Goal: Task Accomplishment & Management: Contribute content

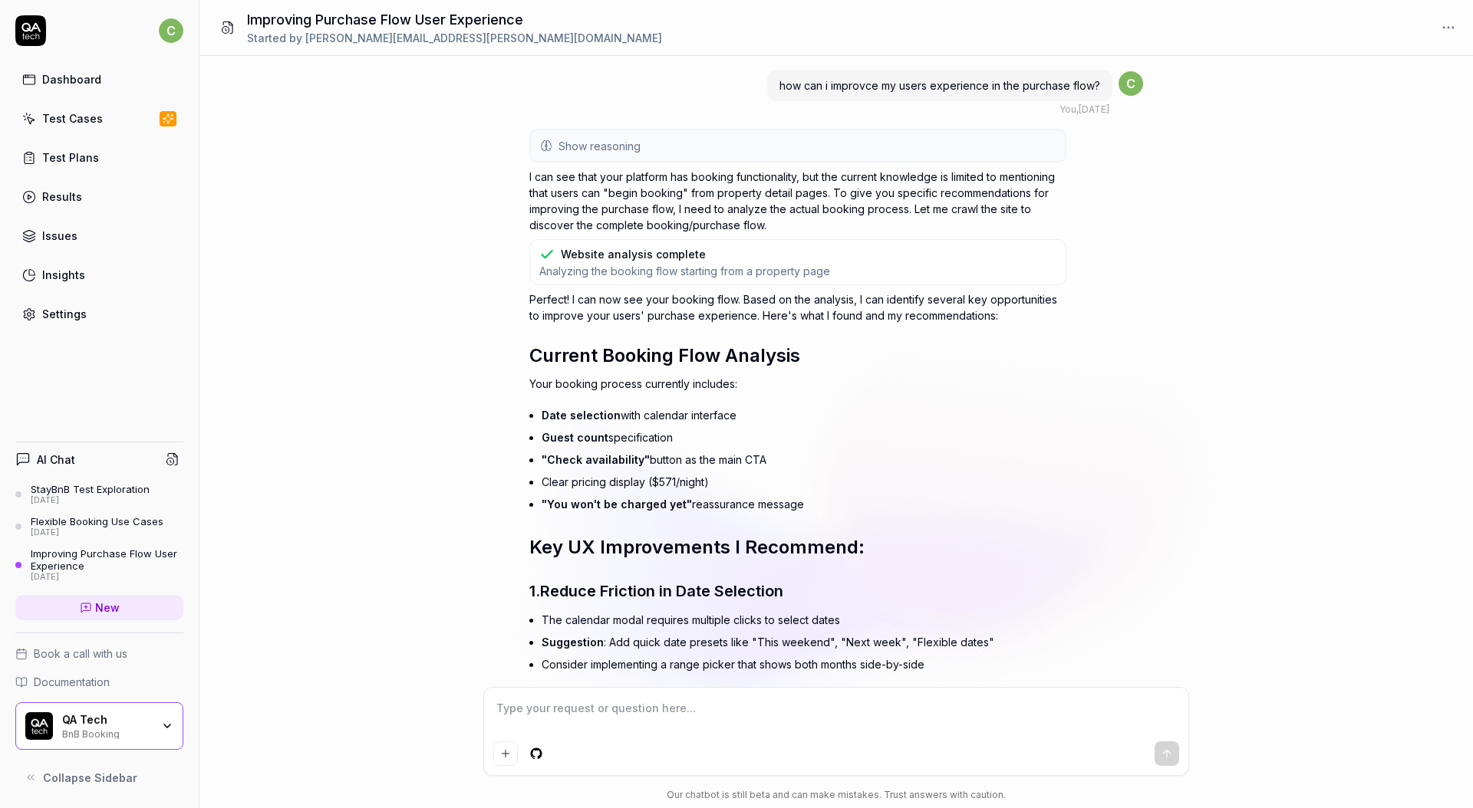
scroll to position [1779, 0]
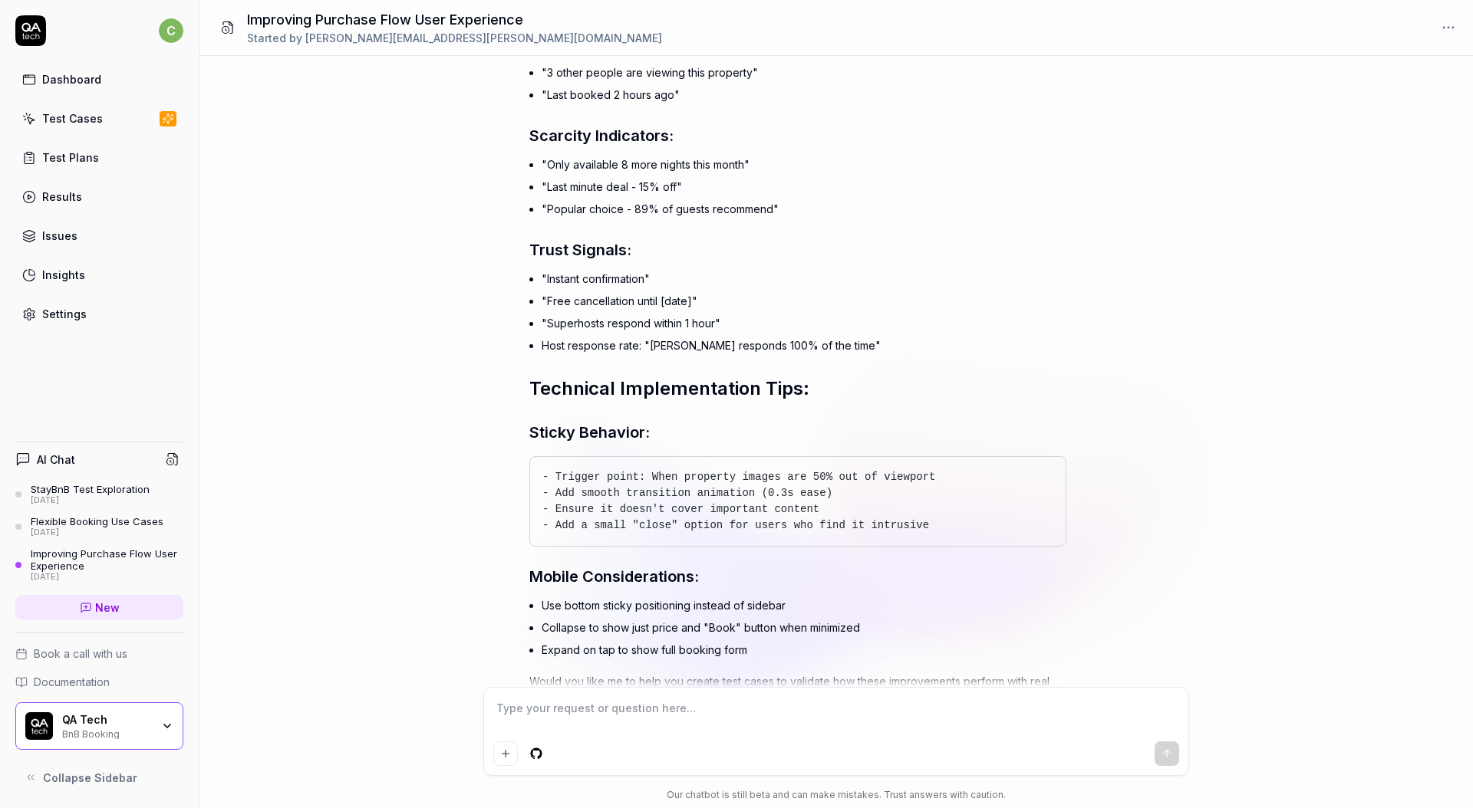
type textarea "*"
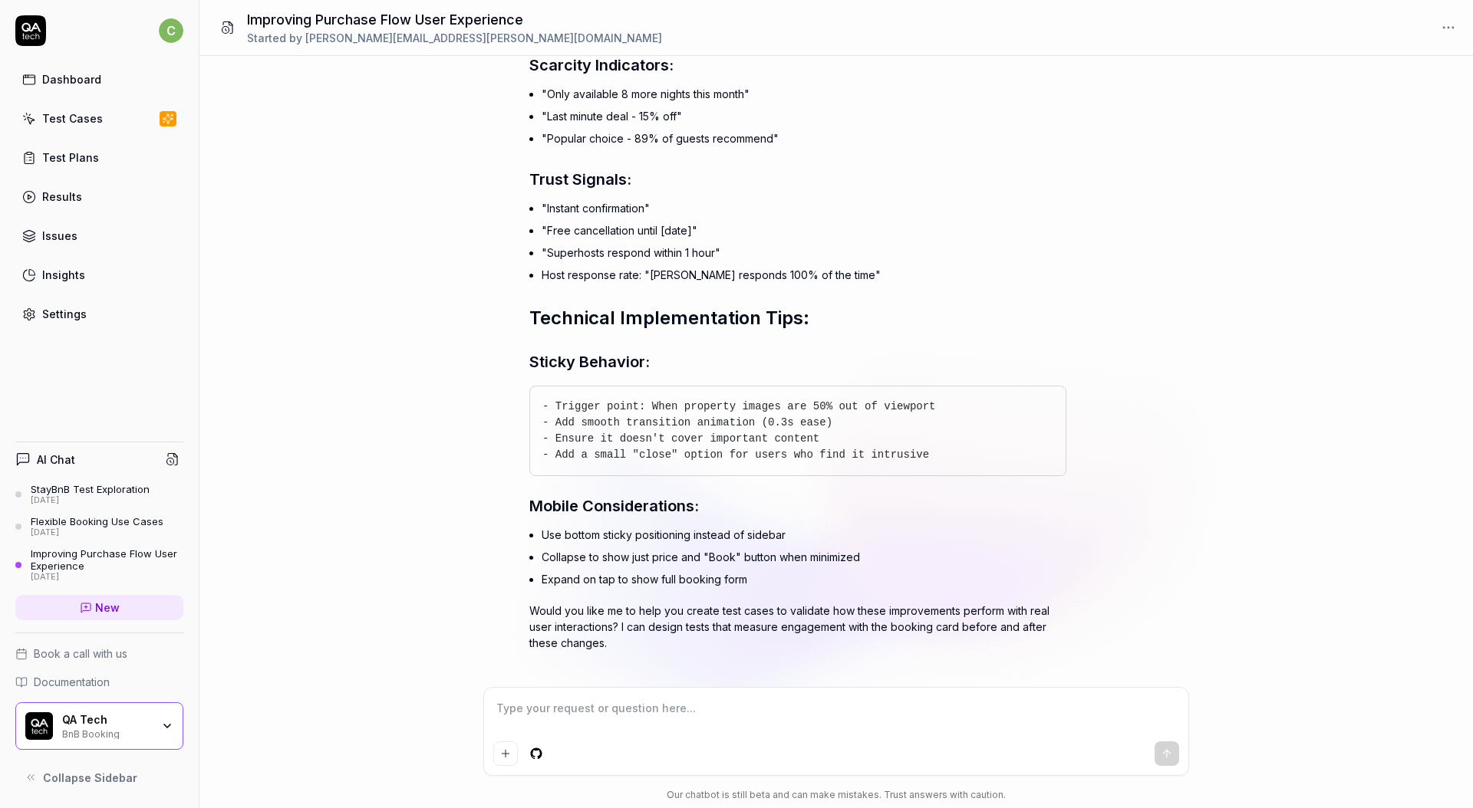
click at [84, 147] on link "Test Plans" at bounding box center [99, 158] width 168 height 30
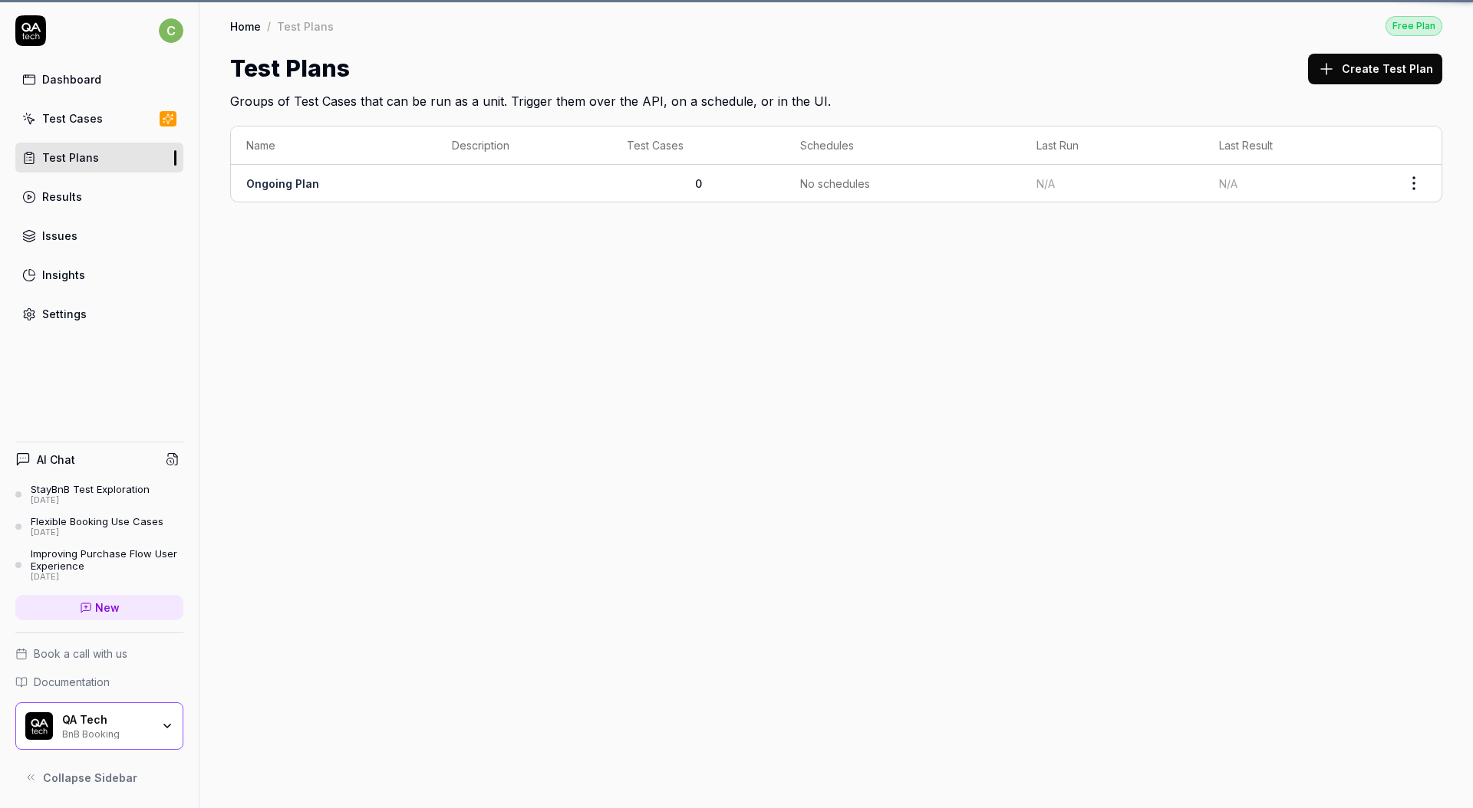
click at [89, 123] on div "Test Cases" at bounding box center [72, 118] width 61 height 16
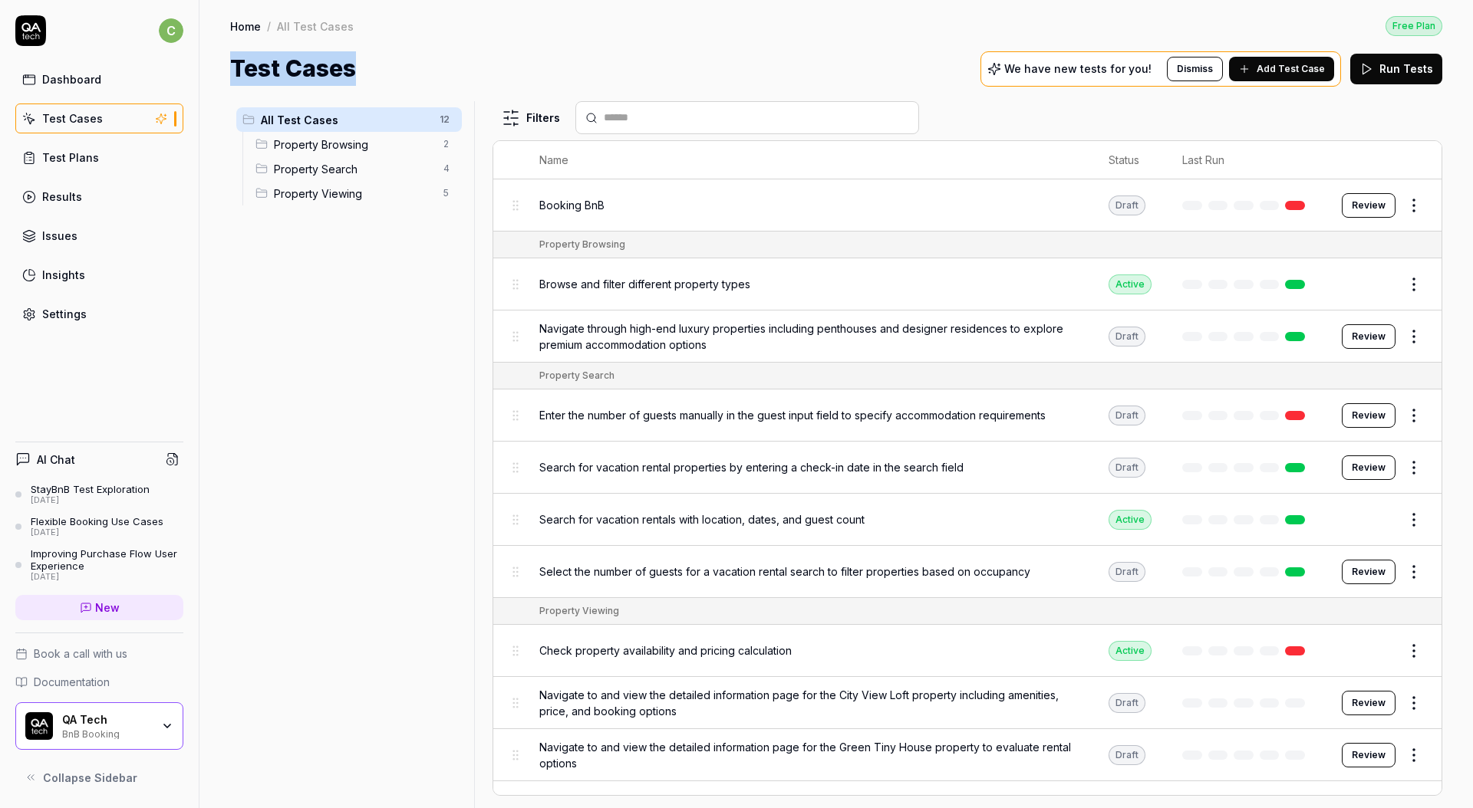
drag, startPoint x: 369, startPoint y: 66, endPoint x: 206, endPoint y: 64, distance: 162.6
click at [206, 64] on div "Home / All Test Cases Free Plan Home / All Test Cases Free Plan Test Cases We h…" at bounding box center [835, 43] width 1273 height 86
copy h1 "Test Cases"
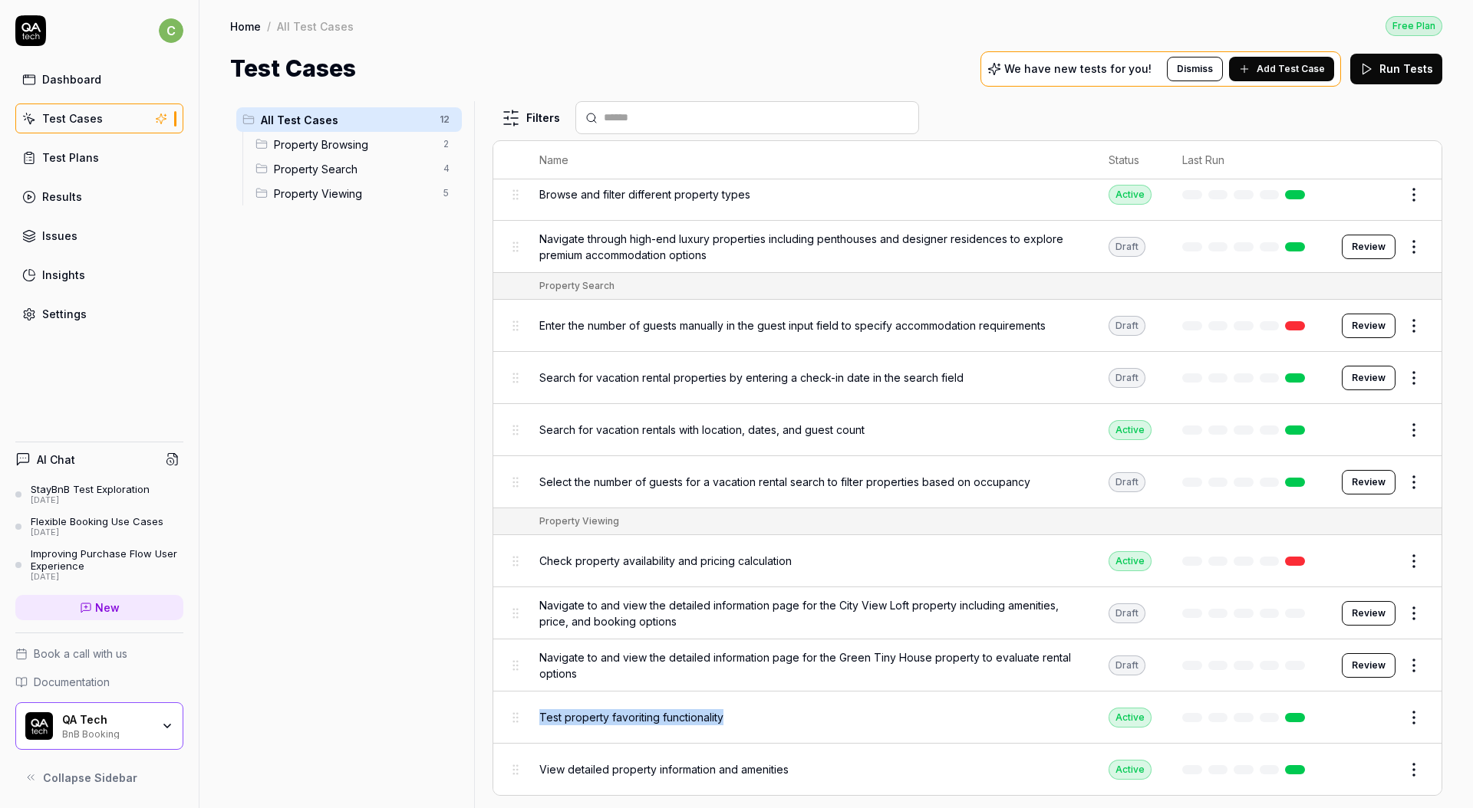
copy span "Test property favoriting functionality"
drag, startPoint x: 741, startPoint y: 719, endPoint x: 538, endPoint y: 717, distance: 202.5
click at [539, 717] on div "Test property favoriting functionality" at bounding box center [808, 717] width 538 height 16
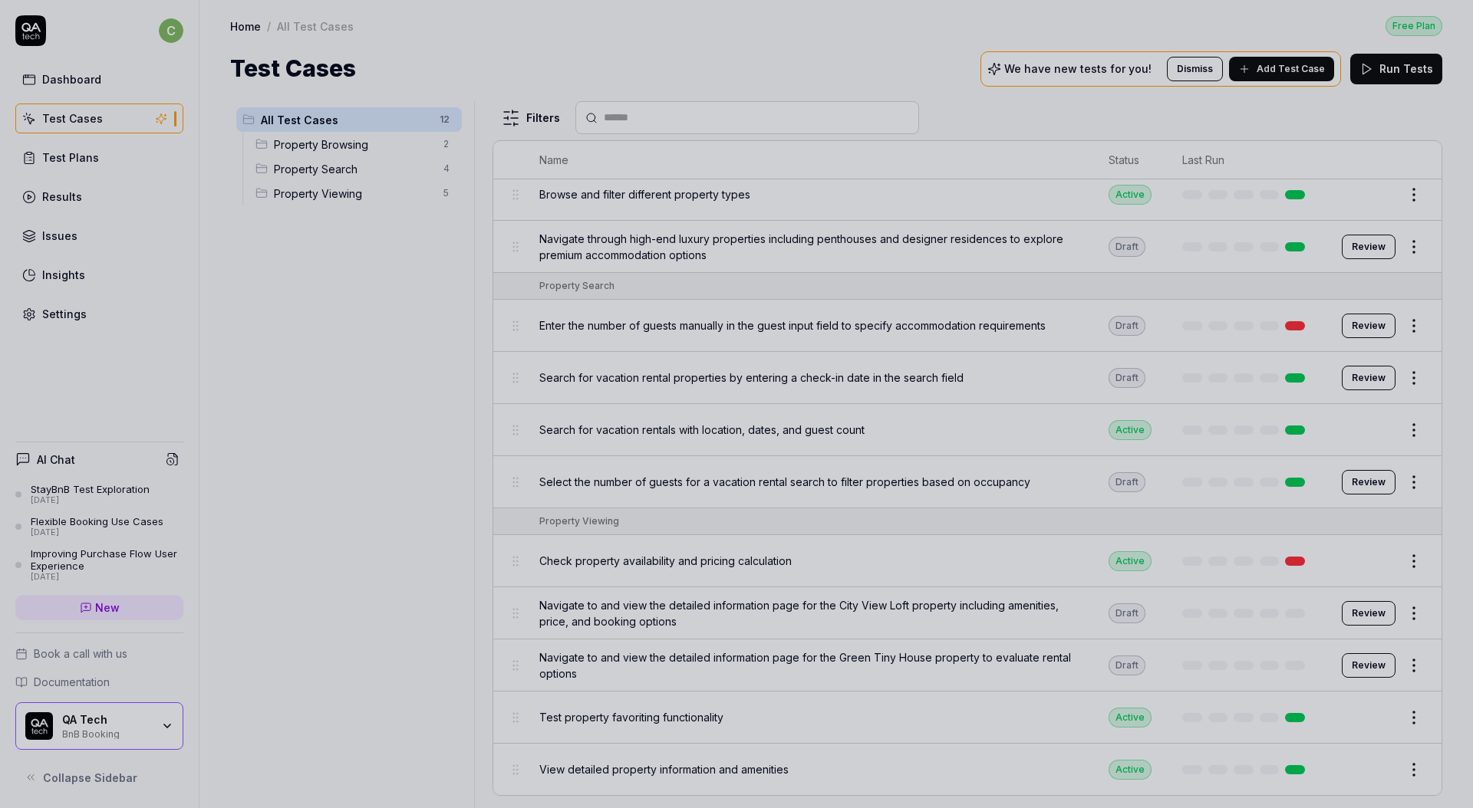
click at [542, 564] on div at bounding box center [736, 404] width 1473 height 808
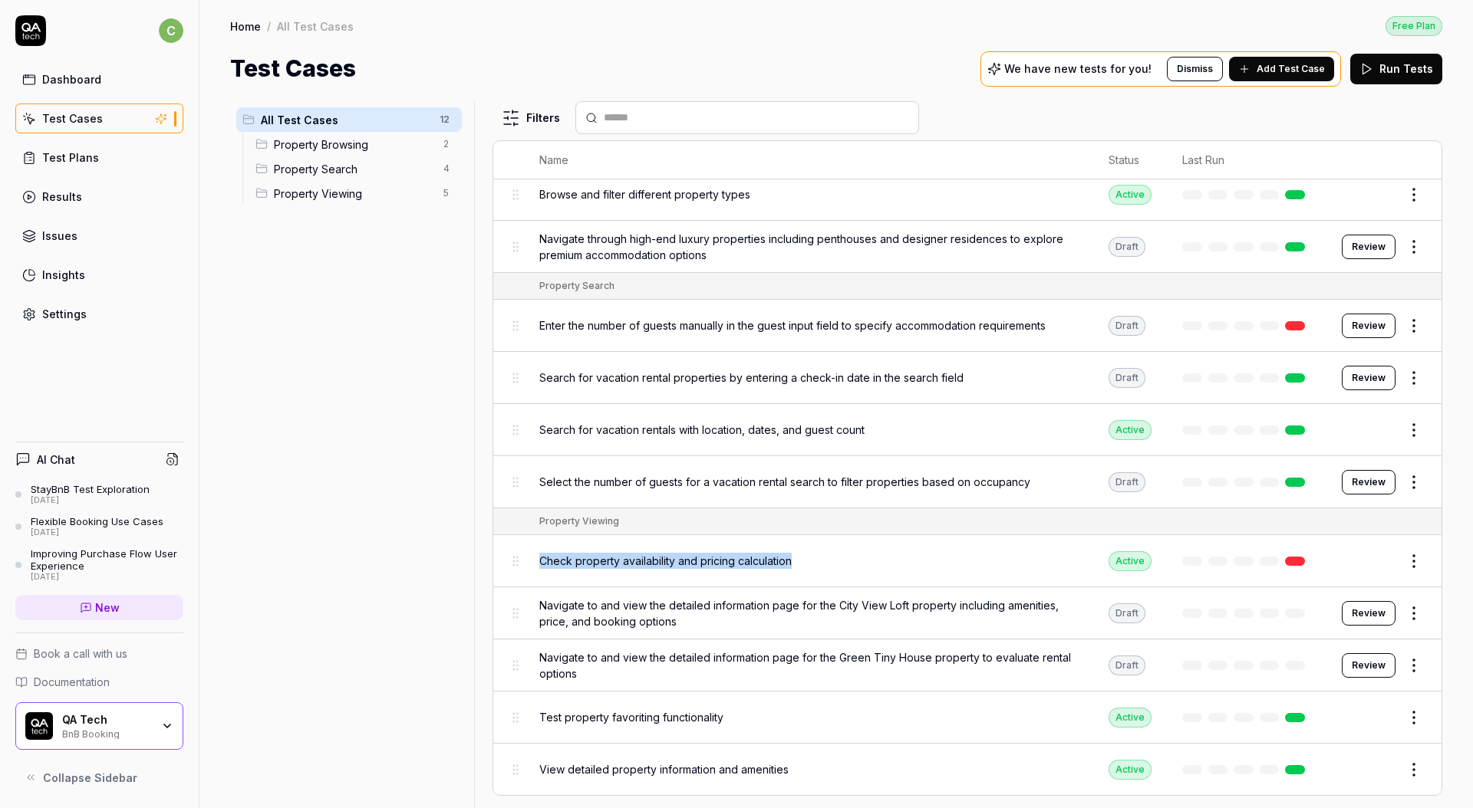
drag, startPoint x: 795, startPoint y: 561, endPoint x: 533, endPoint y: 563, distance: 262.3
click at [533, 563] on td "Check property availability and pricing calculation" at bounding box center [808, 561] width 569 height 52
copy span "Check property availability and pricing calculation"
click at [1271, 62] on span "Add Test Case" at bounding box center [1290, 69] width 68 height 14
